Goal: Information Seeking & Learning: Learn about a topic

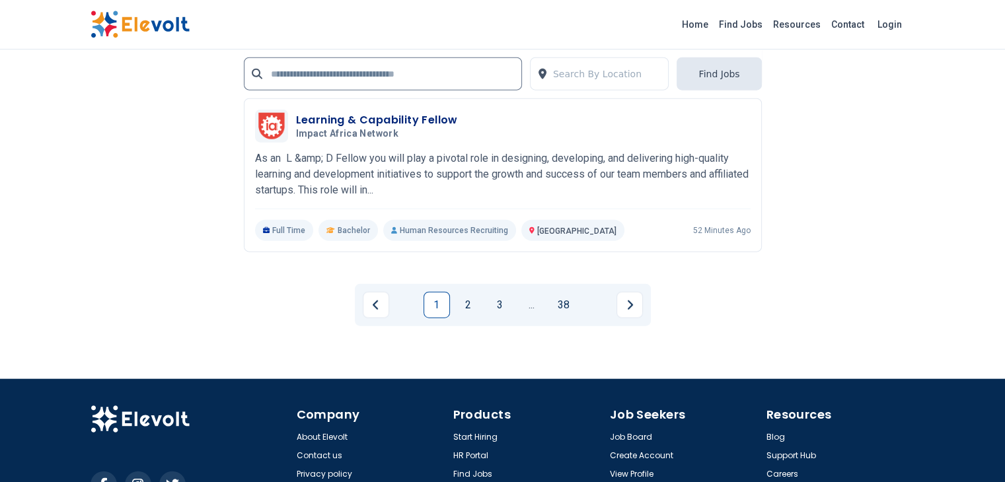
scroll to position [3104, 0]
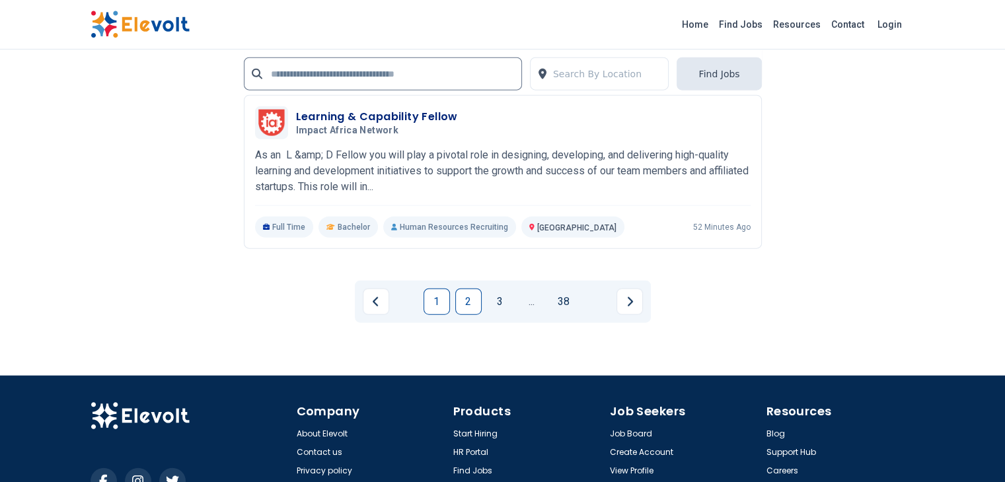
click at [468, 289] on link "2" at bounding box center [468, 302] width 26 height 26
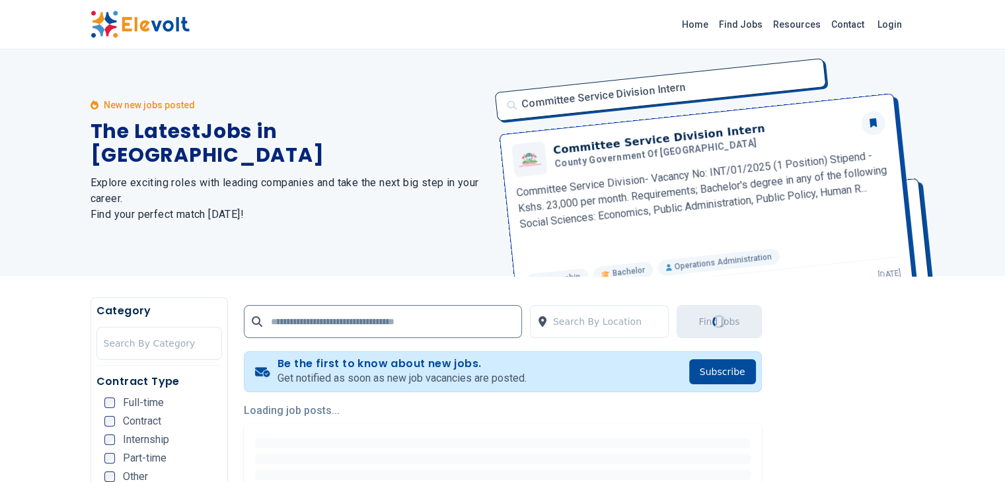
scroll to position [0, 0]
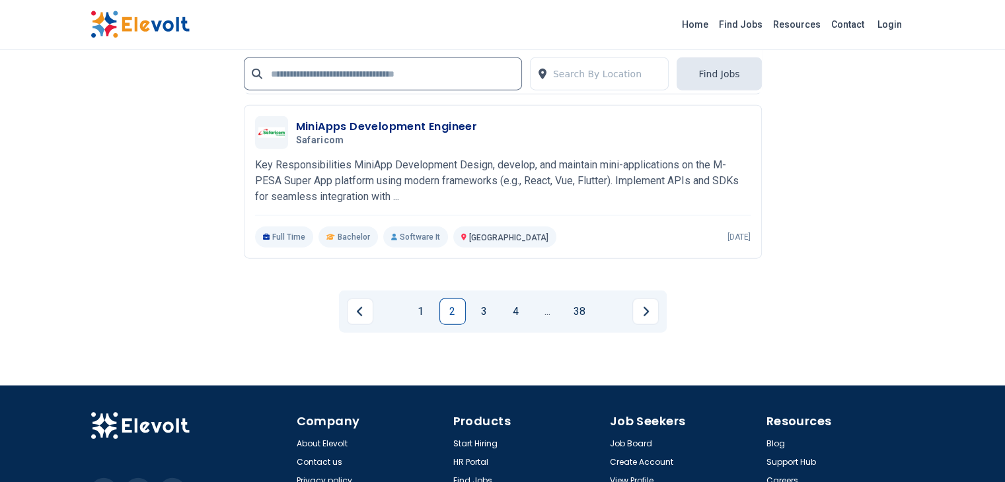
scroll to position [3108, 0]
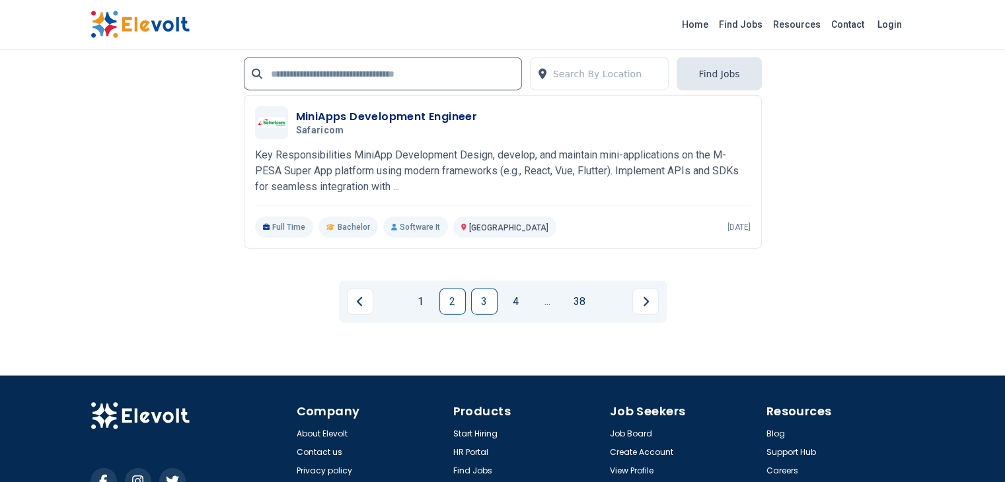
click at [478, 289] on link "3" at bounding box center [484, 302] width 26 height 26
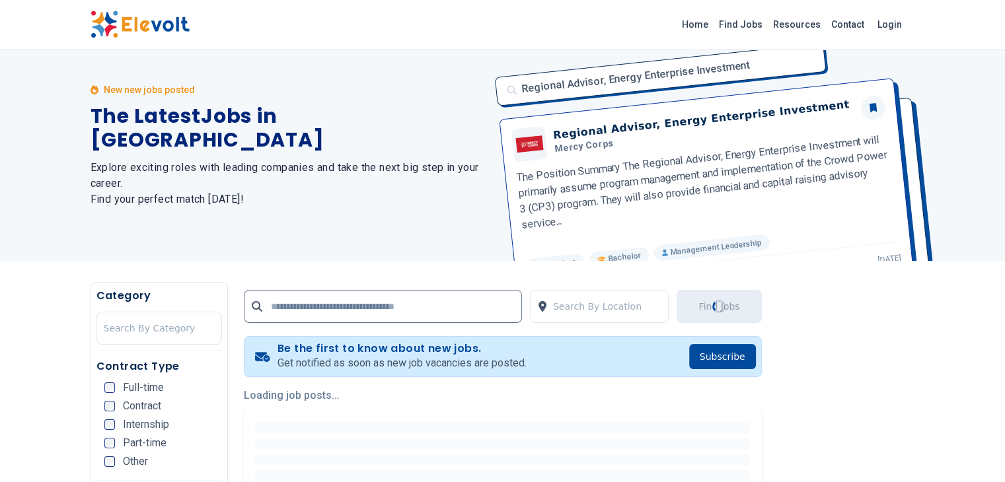
scroll to position [0, 0]
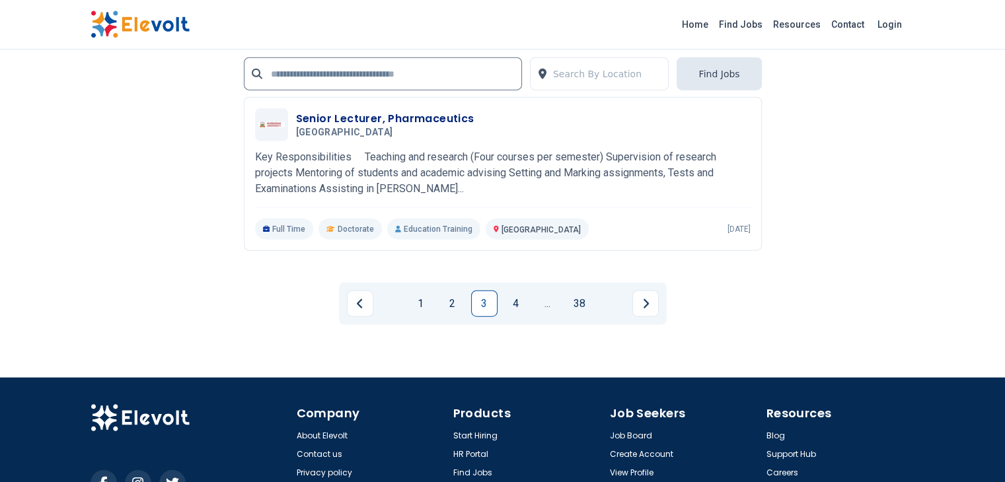
scroll to position [3104, 0]
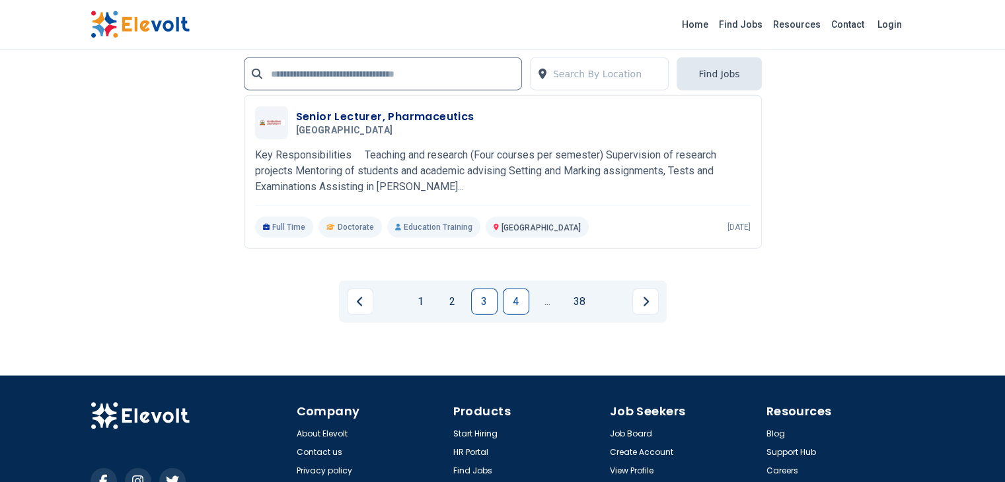
click at [516, 289] on link "4" at bounding box center [516, 302] width 26 height 26
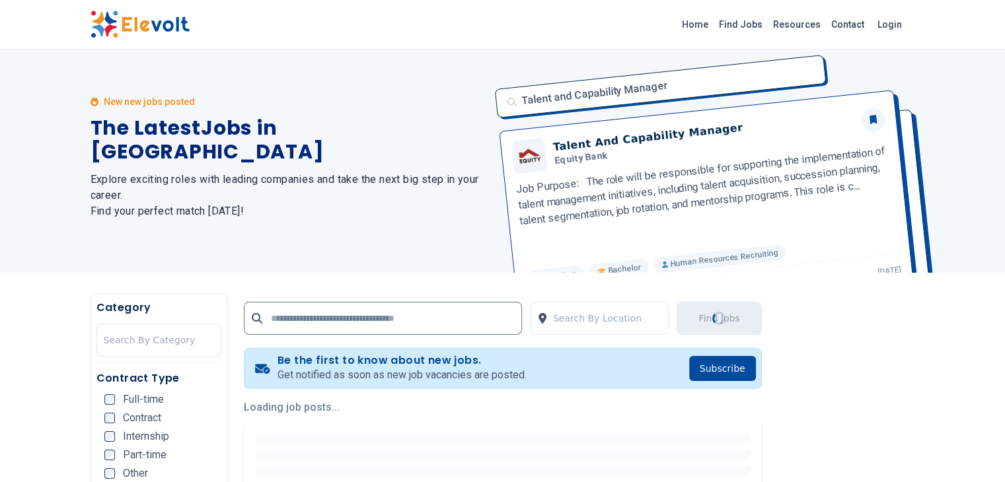
scroll to position [0, 0]
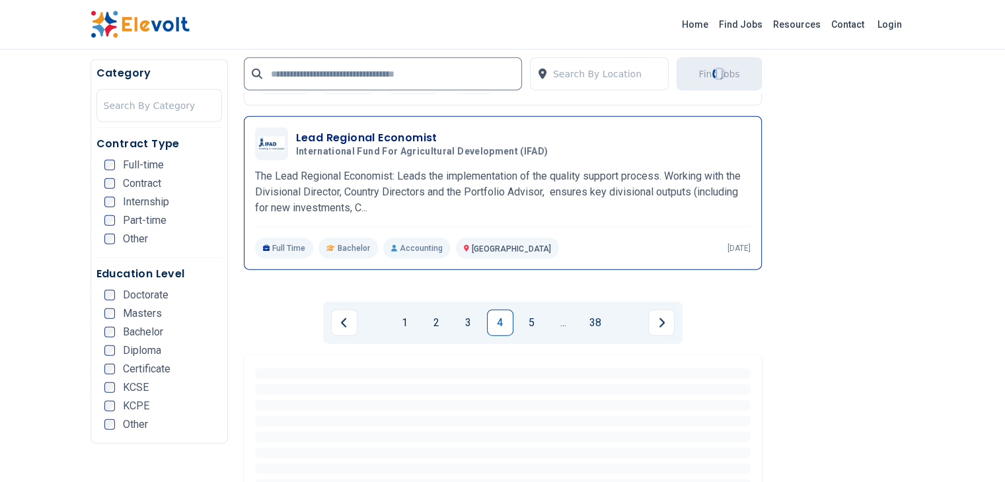
scroll to position [3104, 0]
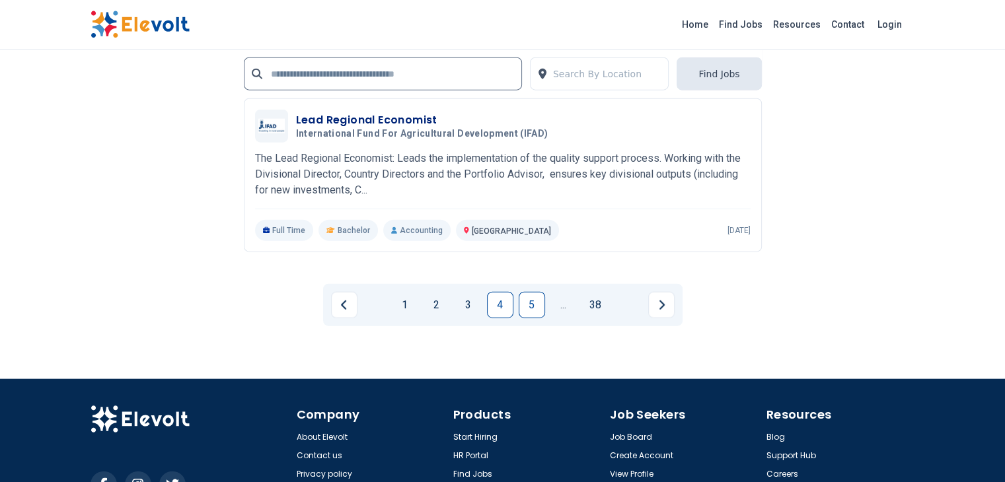
click at [538, 292] on link "5" at bounding box center [531, 305] width 26 height 26
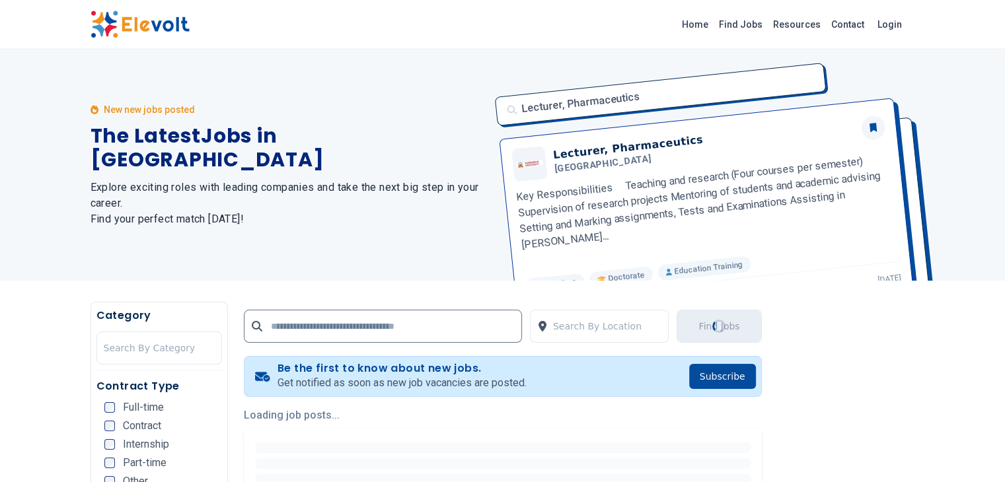
scroll to position [0, 0]
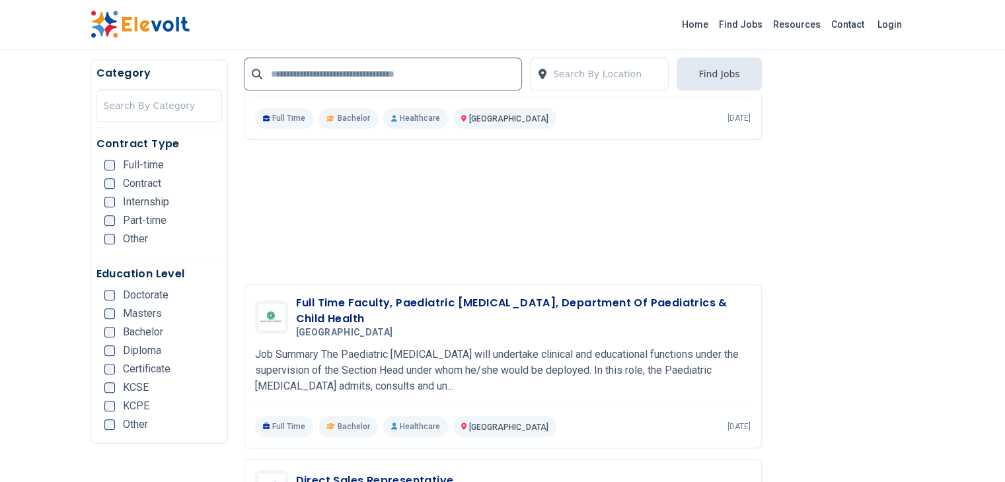
scroll to position [1123, 0]
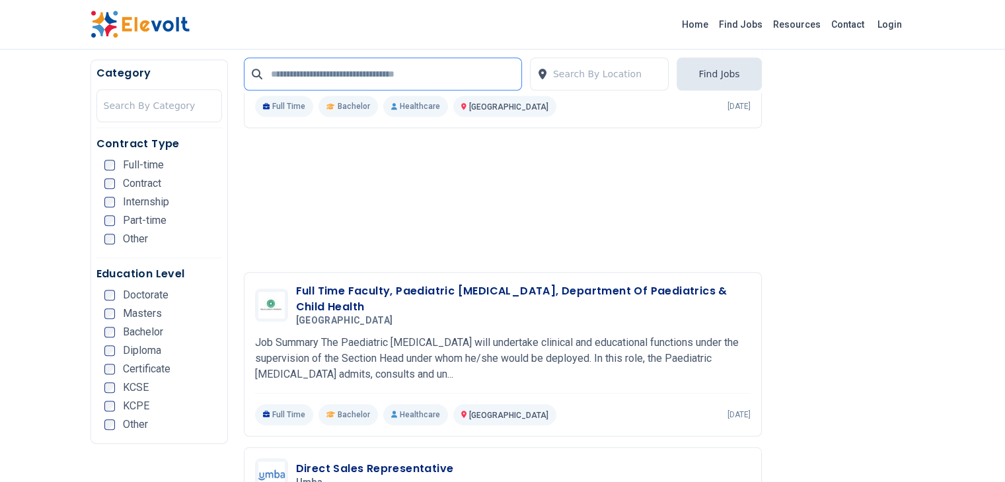
click at [268, 77] on input "text" at bounding box center [383, 73] width 278 height 33
type input "*******"
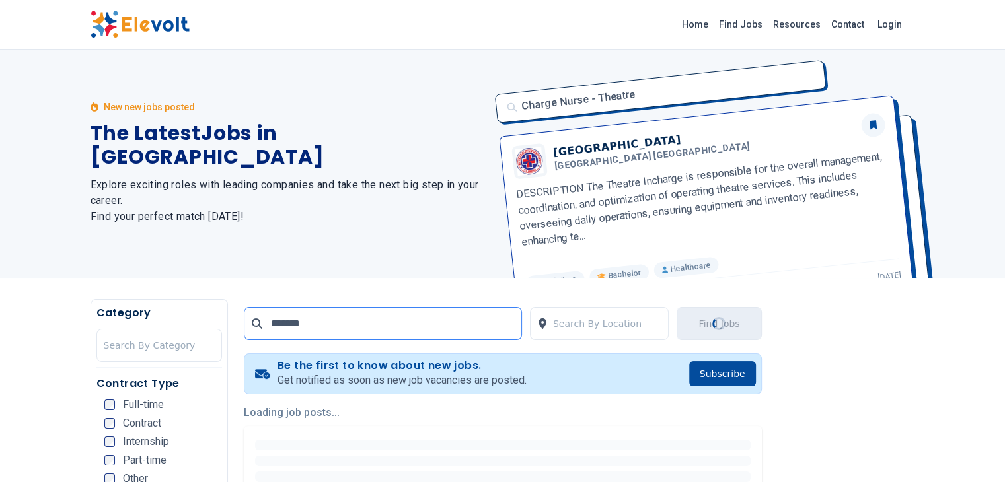
scroll to position [0, 0]
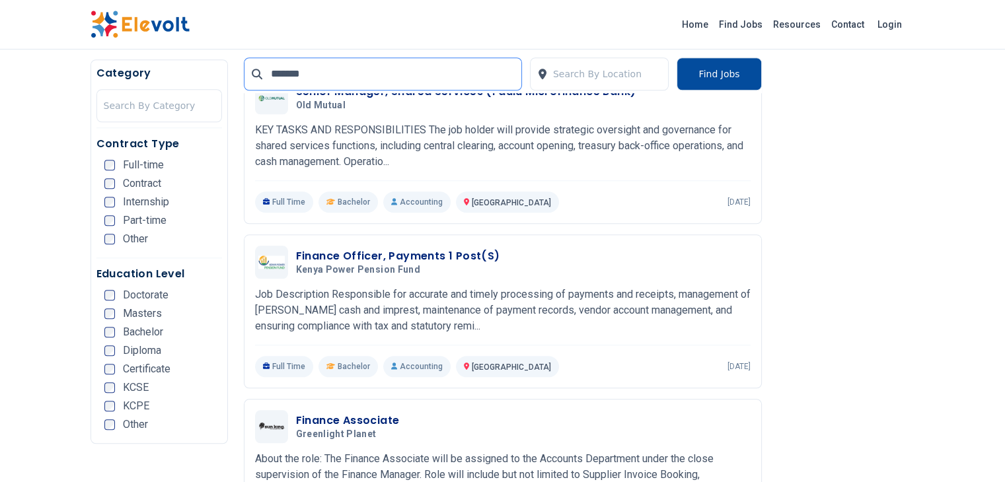
scroll to position [1269, 0]
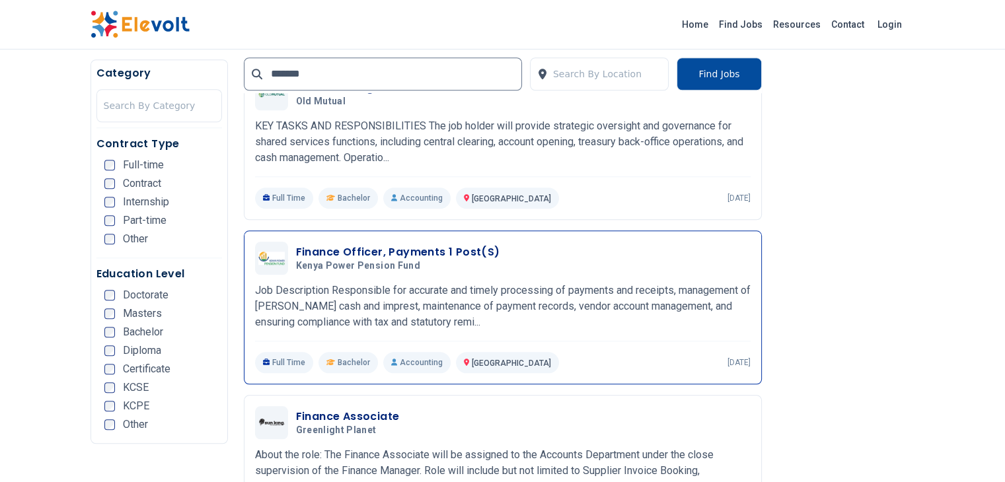
click at [322, 283] on p "Job Description Responsible for accurate and timely processing of payments and …" at bounding box center [502, 307] width 495 height 48
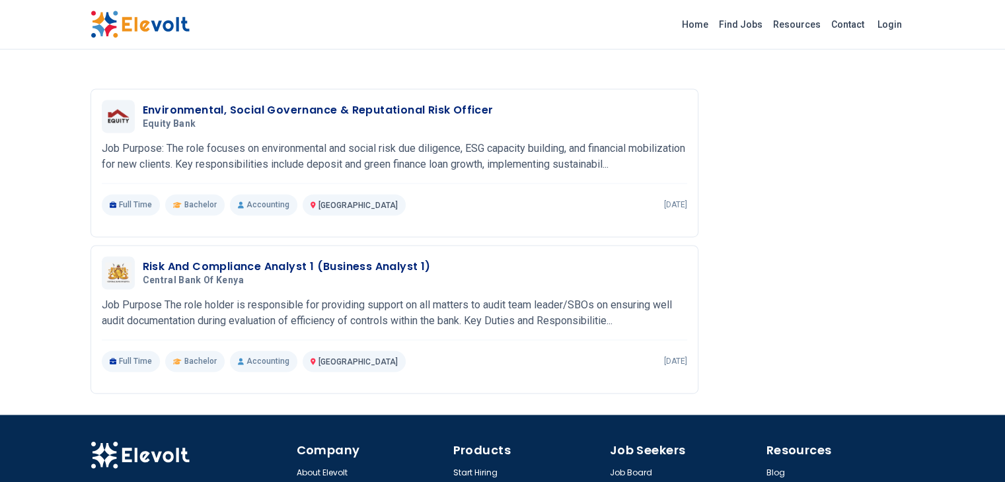
scroll to position [1981, 0]
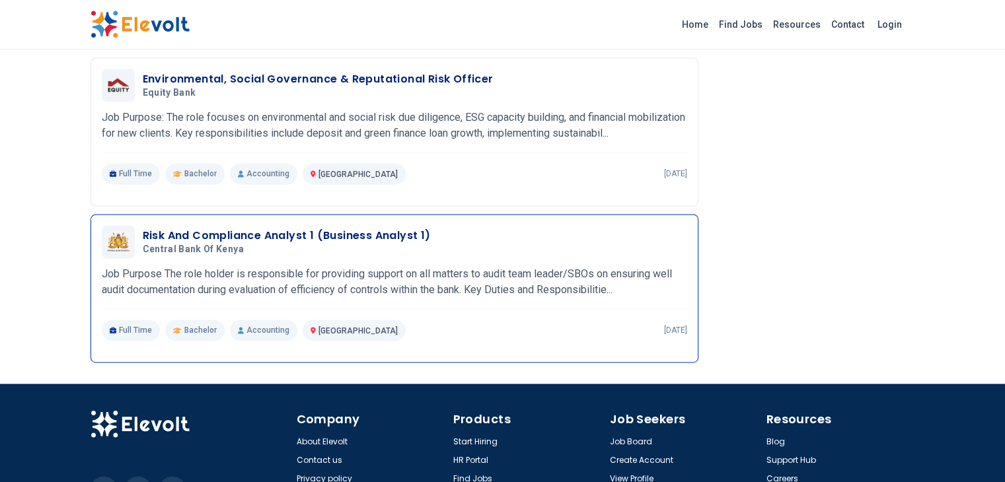
click at [222, 228] on h3 "Risk And Compliance Analyst 1 (Business Analyst 1)" at bounding box center [287, 236] width 288 height 16
